Goal: Find contact information: Obtain details needed to contact an individual or organization

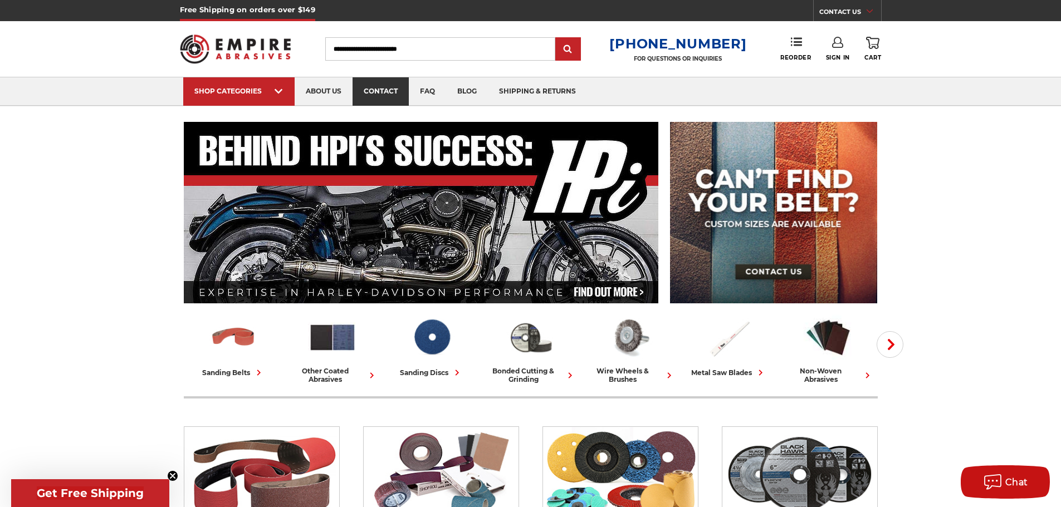
click at [390, 94] on link "contact" at bounding box center [380, 91] width 56 height 28
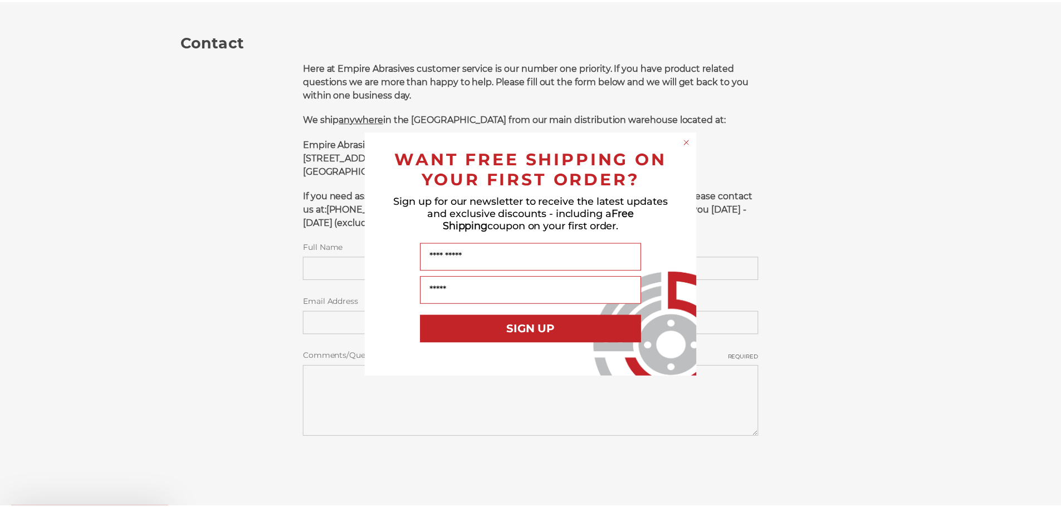
scroll to position [149, 0]
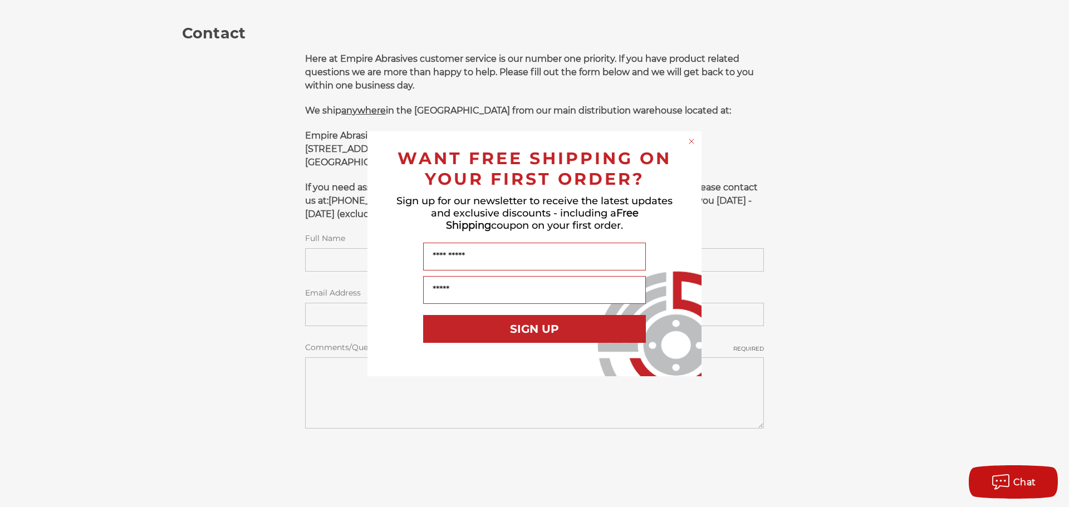
click at [690, 143] on circle "Close dialog" at bounding box center [692, 141] width 11 height 11
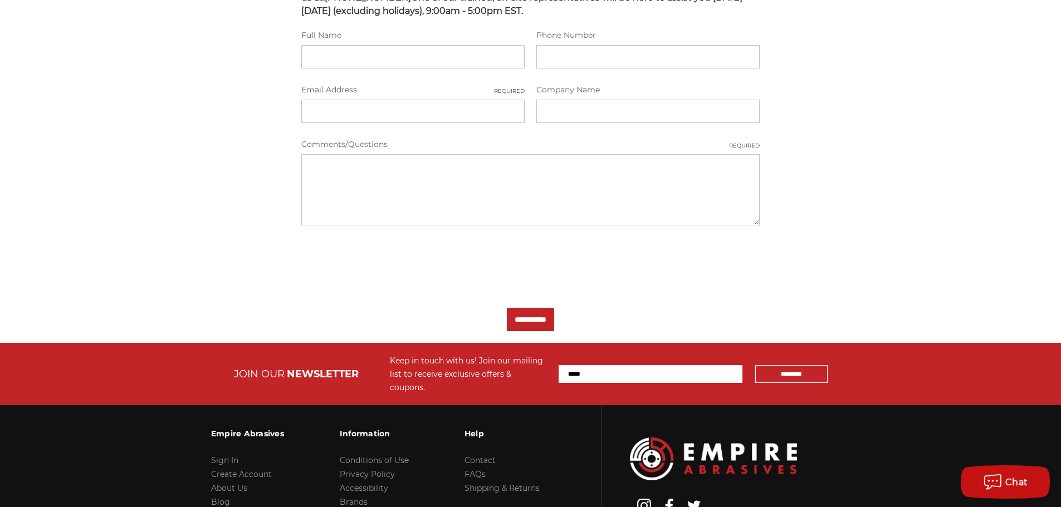
scroll to position [371, 0]
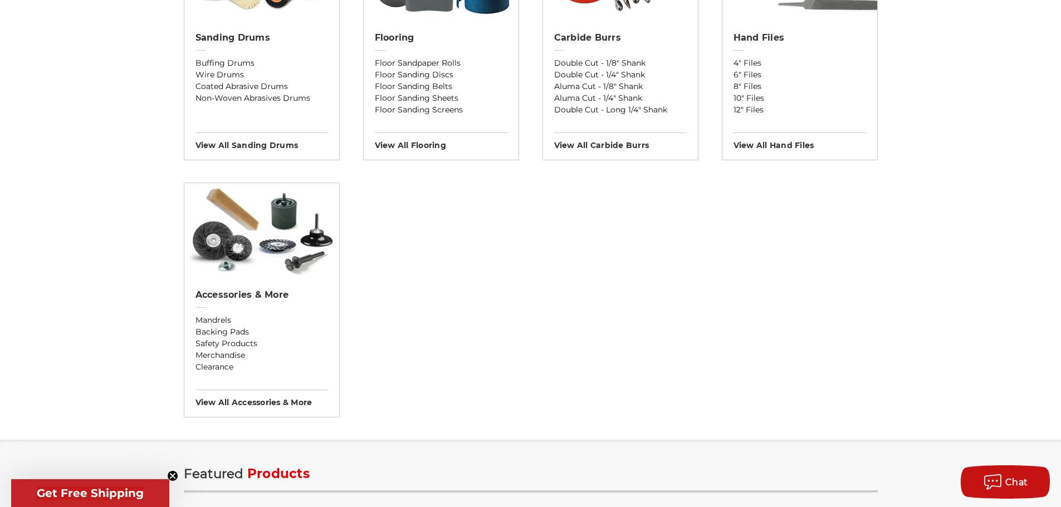
scroll to position [1040, 0]
